Goal: Task Accomplishment & Management: Use online tool/utility

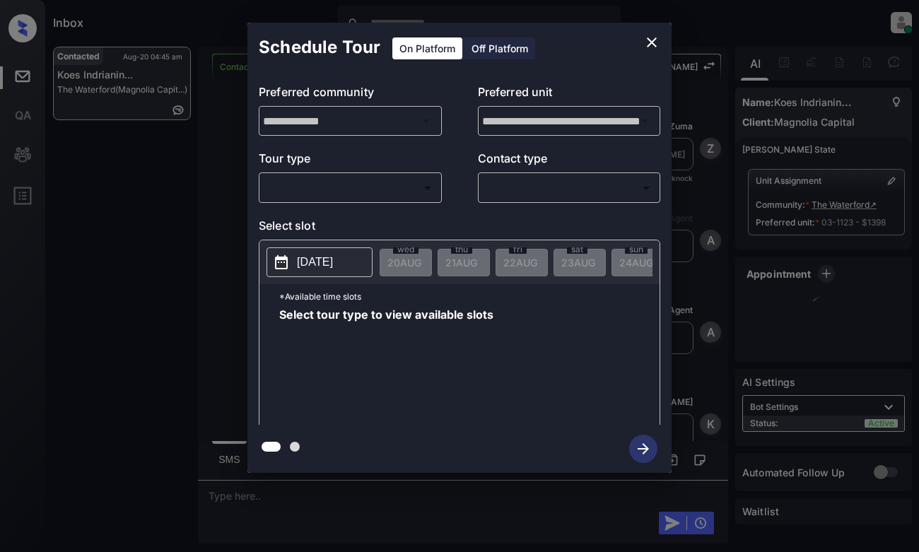
scroll to position [1444, 0]
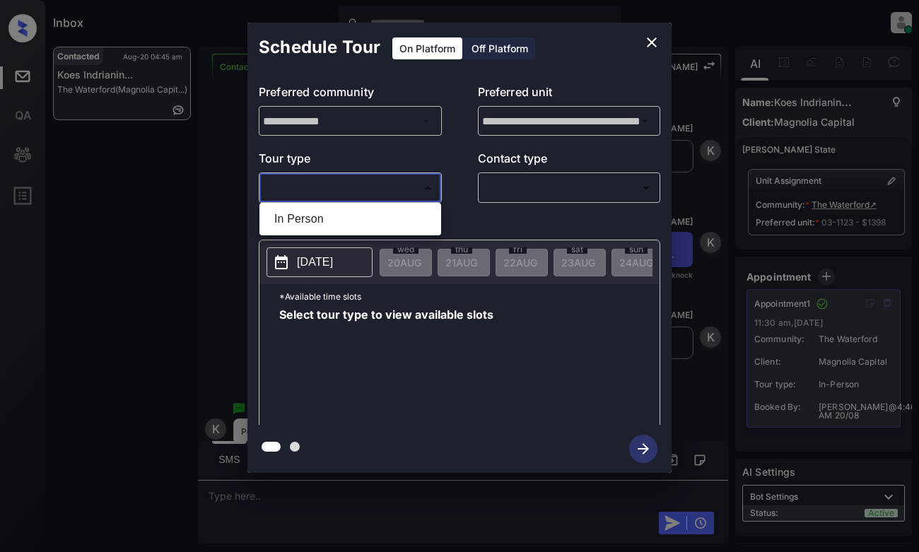
click at [373, 187] on body "Inbox [PERSON_NAME] Online Set yourself offline Set yourself on break Profile S…" at bounding box center [459, 276] width 919 height 552
click at [373, 226] on li "In Person" at bounding box center [350, 219] width 175 height 25
type input "********"
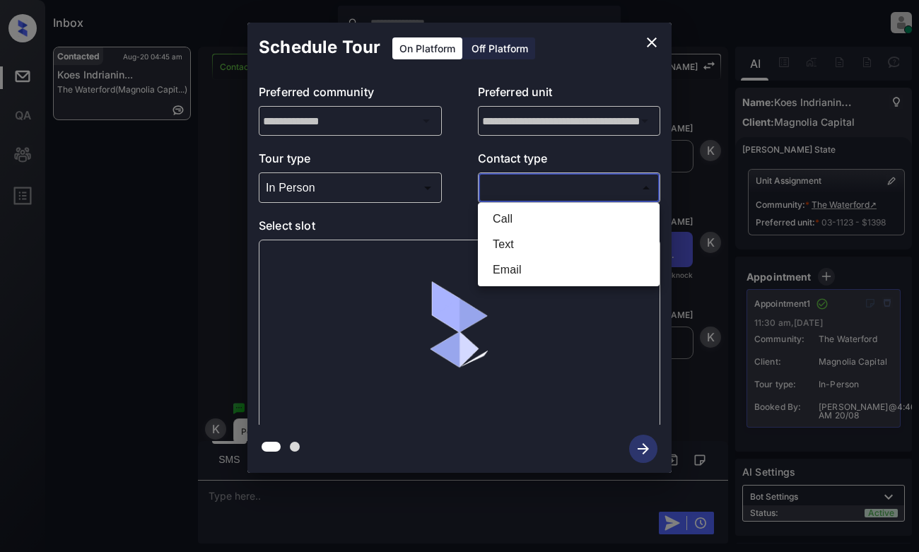
click at [540, 189] on body "Inbox [PERSON_NAME] Online Set yourself offline Set yourself on break Profile S…" at bounding box center [459, 276] width 919 height 552
click at [645, 42] on div at bounding box center [459, 276] width 919 height 552
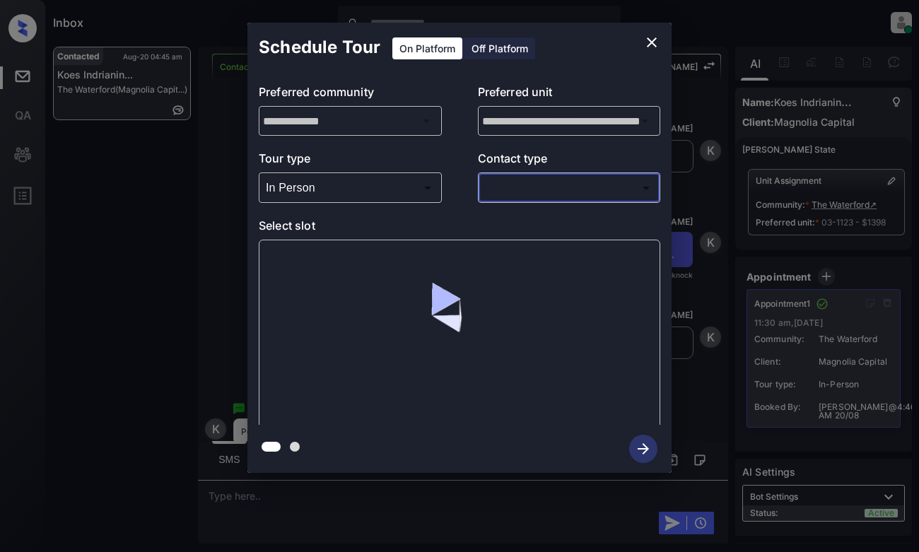
click at [655, 45] on icon "close" at bounding box center [652, 42] width 10 height 10
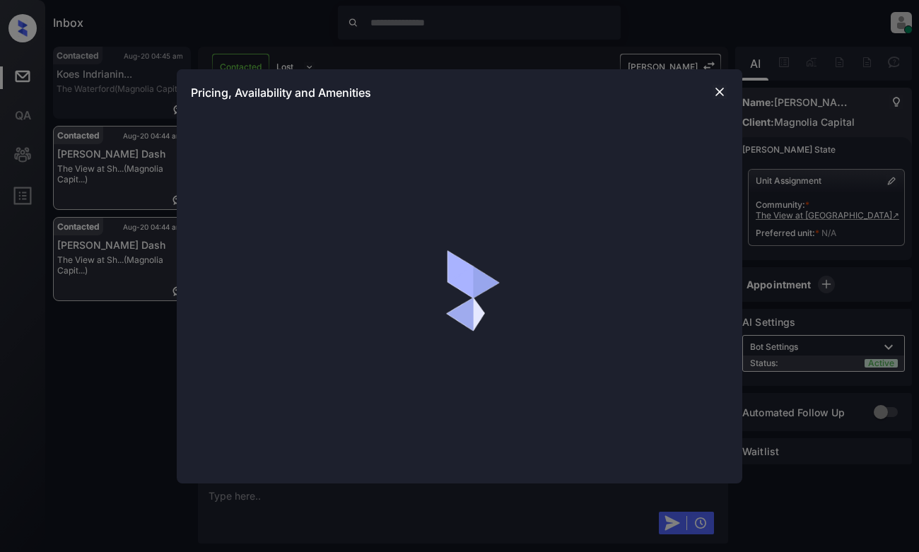
scroll to position [900, 0]
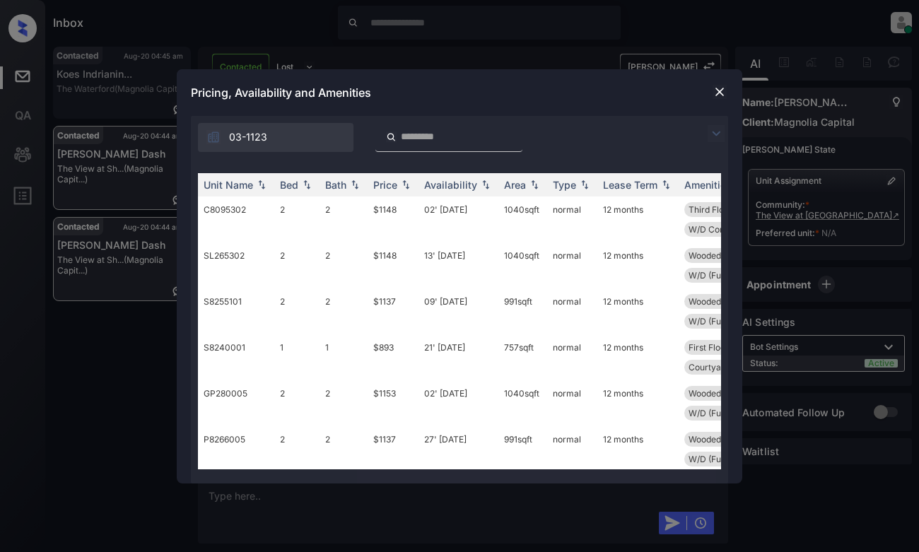
click at [721, 131] on img at bounding box center [716, 133] width 17 height 17
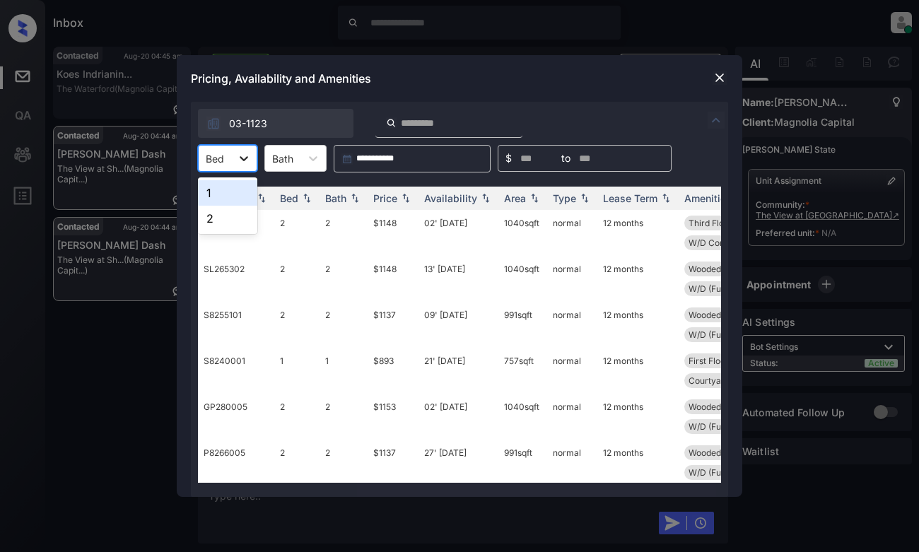
click at [235, 153] on div at bounding box center [243, 158] width 25 height 25
click at [236, 198] on div "1" at bounding box center [227, 192] width 59 height 25
click at [472, 199] on div "Availability" at bounding box center [450, 198] width 53 height 12
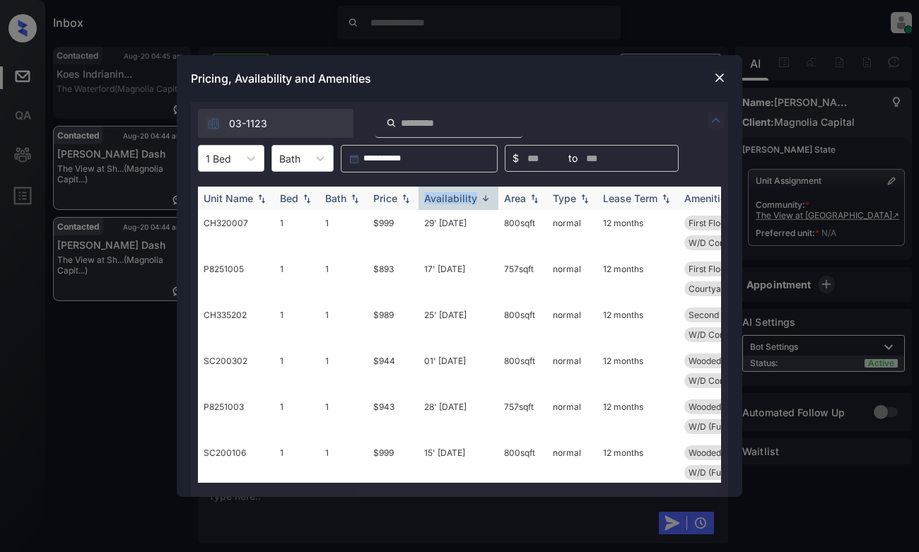
click at [472, 199] on div "Availability" at bounding box center [450, 198] width 53 height 12
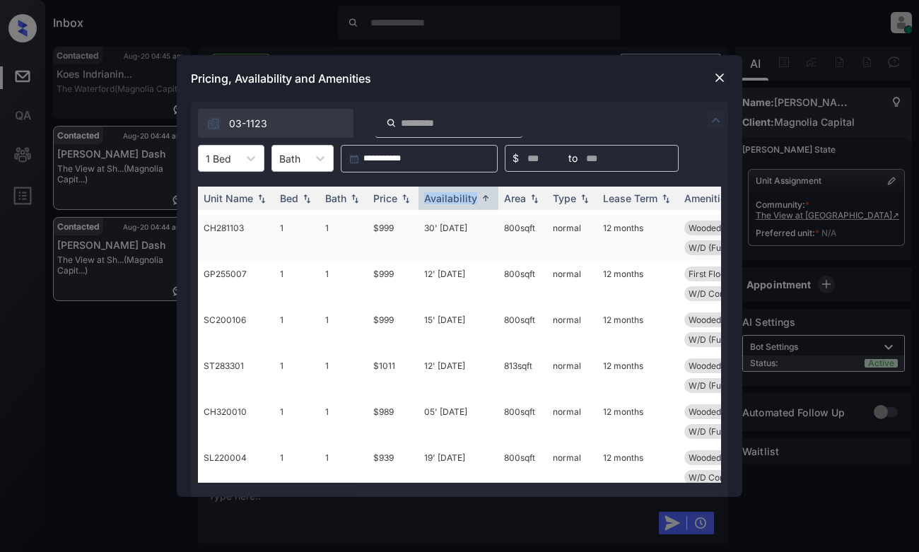
scroll to position [141, 0]
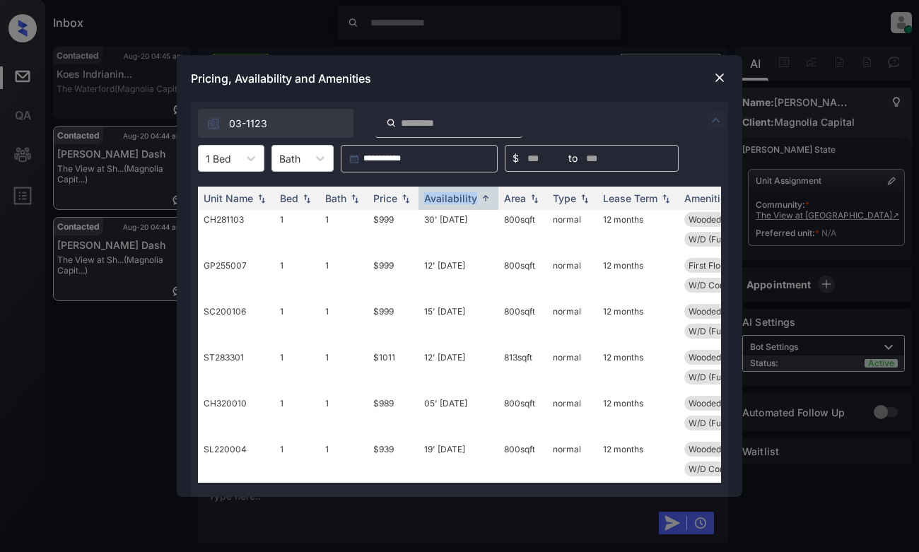
click at [719, 81] on img at bounding box center [720, 78] width 14 height 14
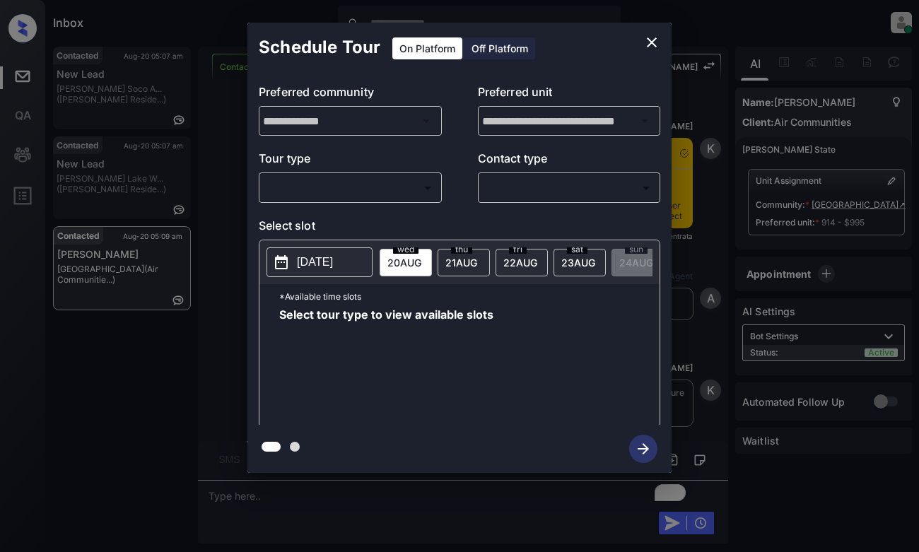
click at [313, 187] on body "Inbox [PERSON_NAME] Online Set yourself offline Set yourself on break Profile S…" at bounding box center [459, 276] width 919 height 552
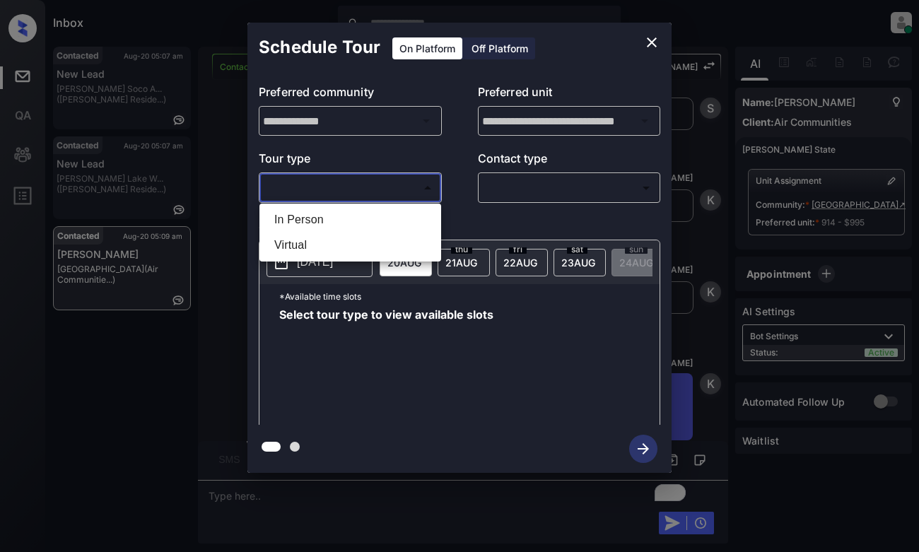
click at [649, 47] on div at bounding box center [459, 276] width 919 height 552
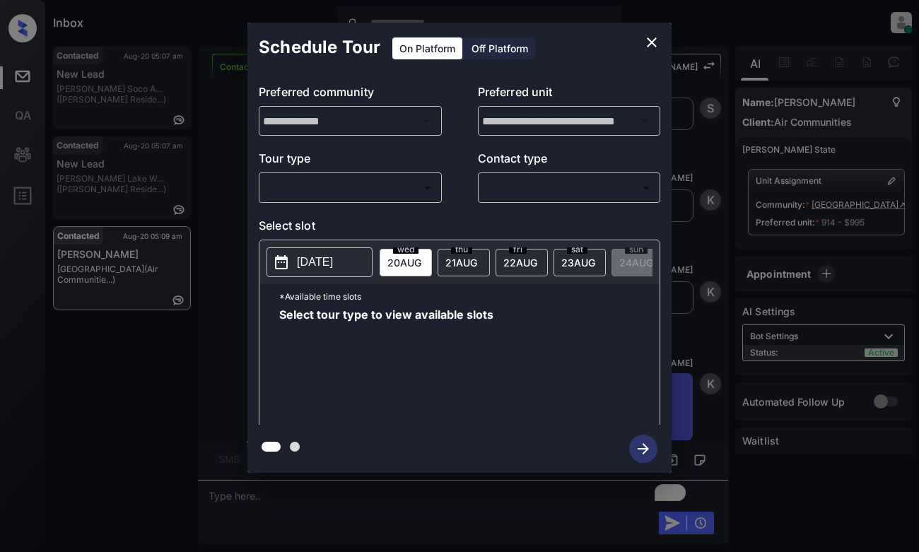
click at [646, 39] on icon "close" at bounding box center [652, 42] width 17 height 17
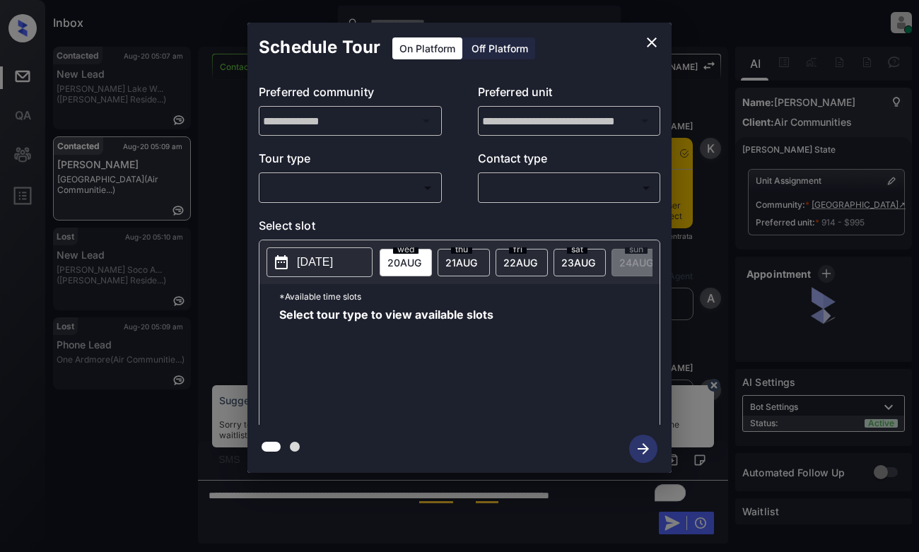
scroll to position [1516, 0]
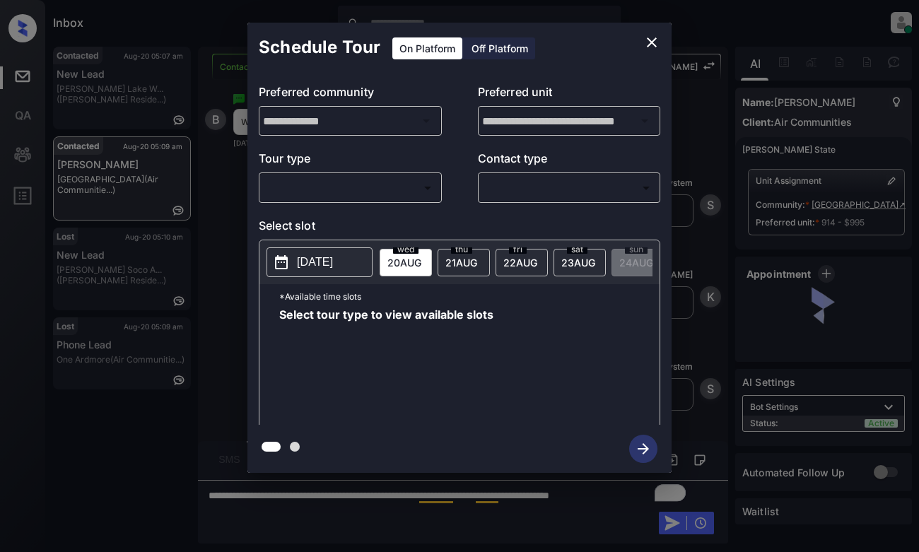
click at [337, 194] on body "Inbox Dominic Ceralde Online Set yourself offline Set yourself on break Profile…" at bounding box center [459, 276] width 919 height 552
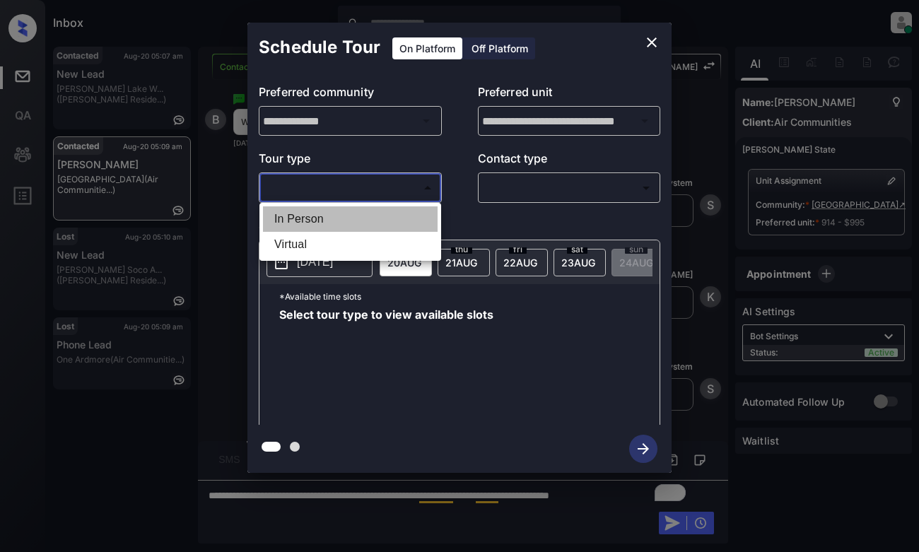
click at [331, 223] on li "In Person" at bounding box center [350, 219] width 175 height 25
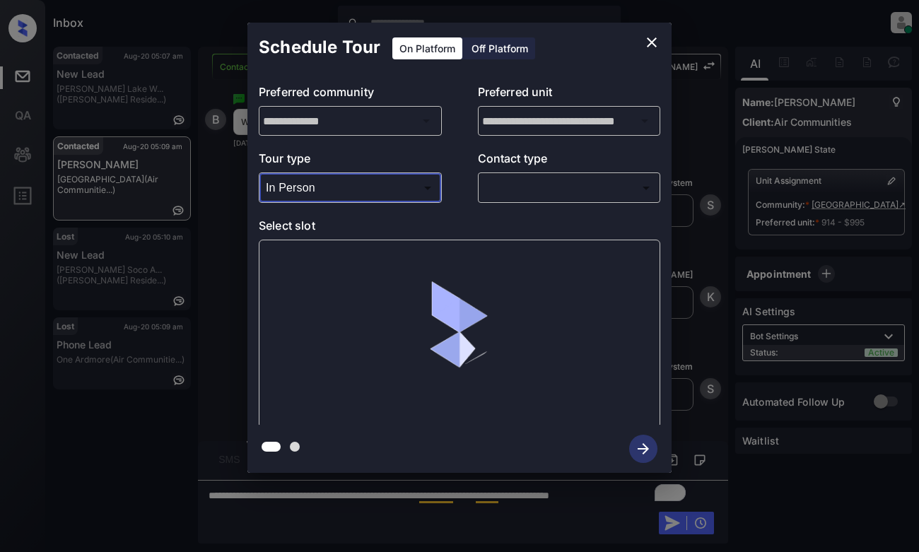
click at [334, 185] on body "Inbox Dominic Ceralde Online Set yourself offline Set yourself on break Profile…" at bounding box center [459, 276] width 919 height 552
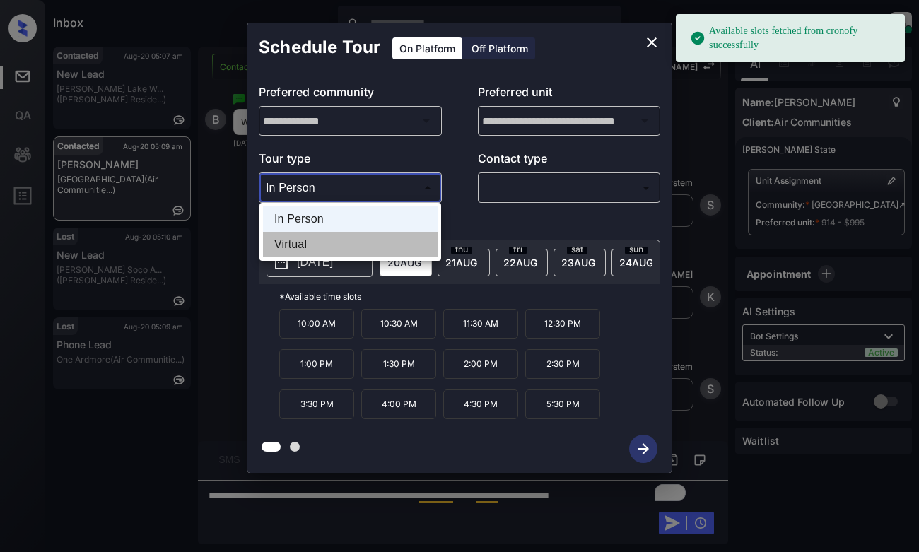
click at [299, 242] on li "Virtual" at bounding box center [350, 244] width 175 height 25
type input "*******"
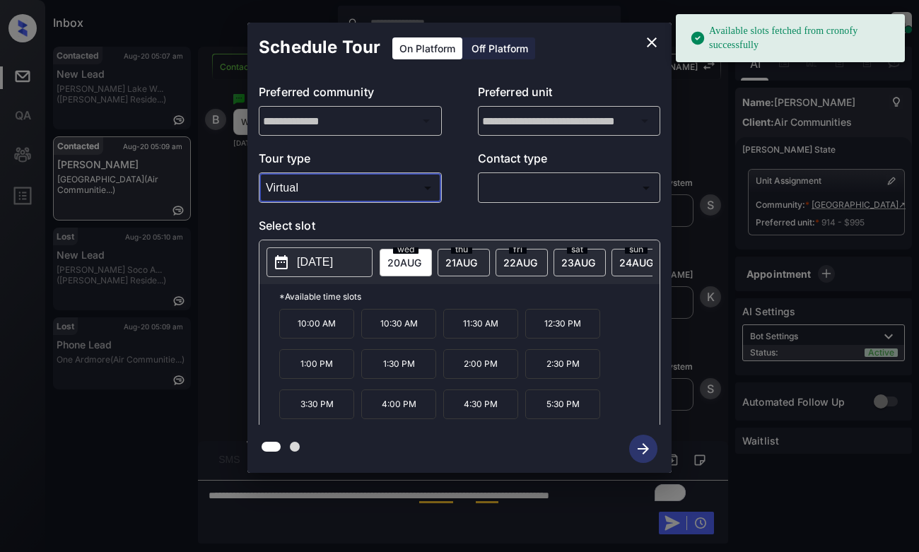
click at [292, 259] on button "[DATE]" at bounding box center [320, 263] width 106 height 30
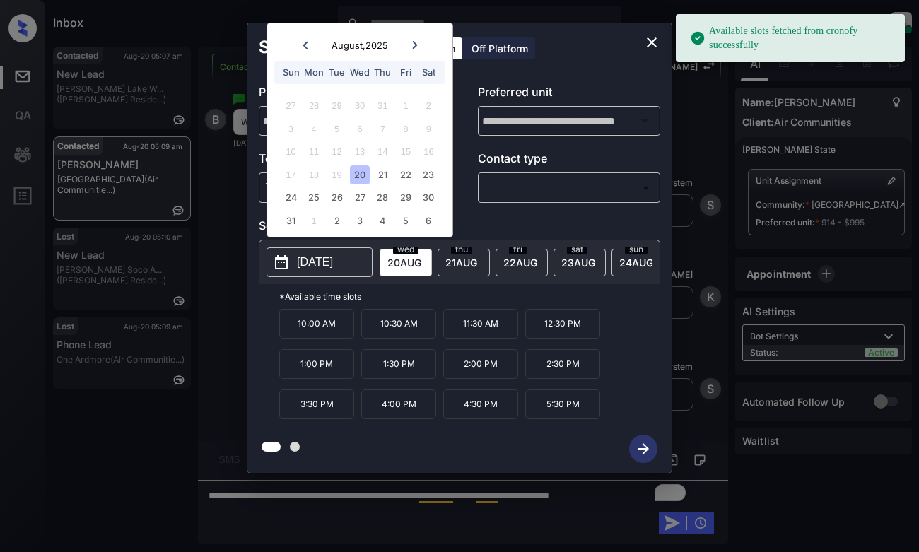
click at [651, 44] on icon "close" at bounding box center [652, 42] width 10 height 10
